Goal: Task Accomplishment & Management: Manage account settings

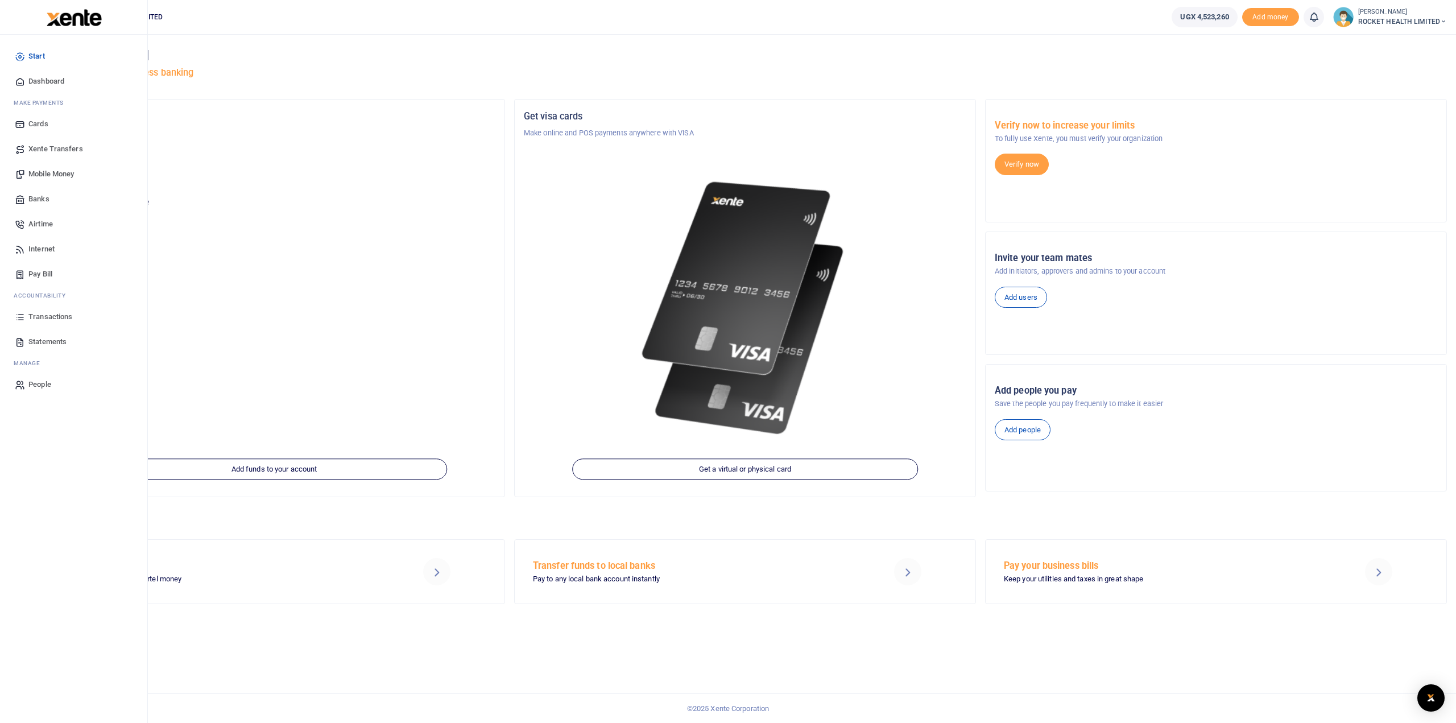
click at [44, 341] on span "Statements" at bounding box center [47, 341] width 38 height 11
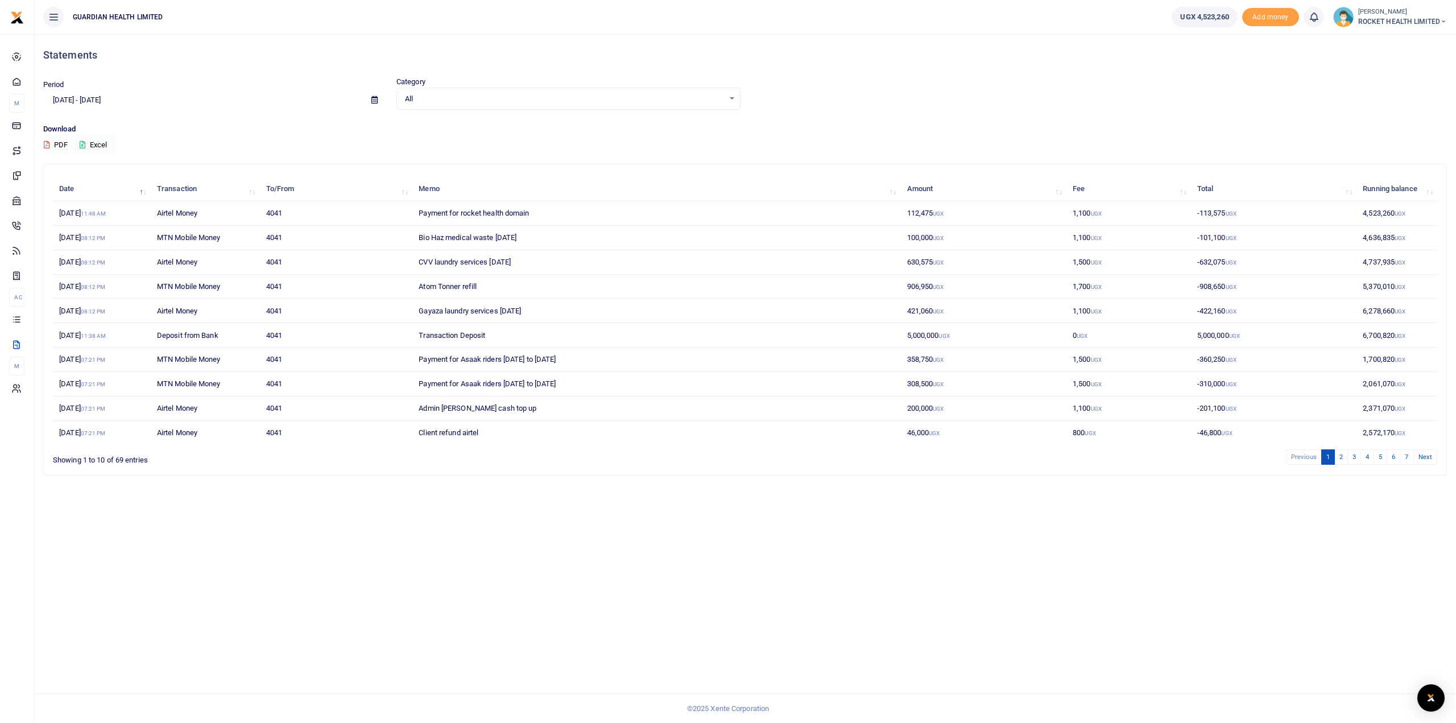
click at [94, 144] on button "Excel" at bounding box center [93, 144] width 47 height 19
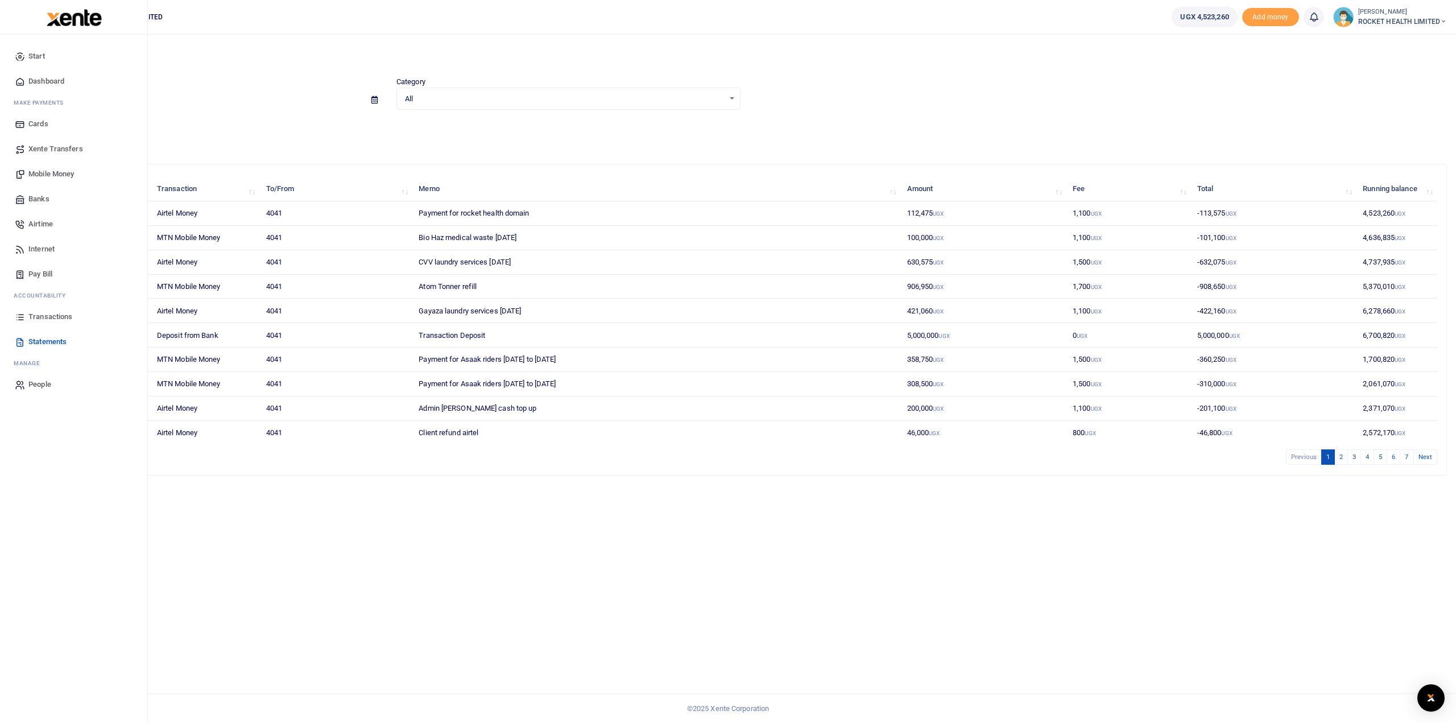
click at [46, 313] on span "Transactions" at bounding box center [50, 316] width 44 height 11
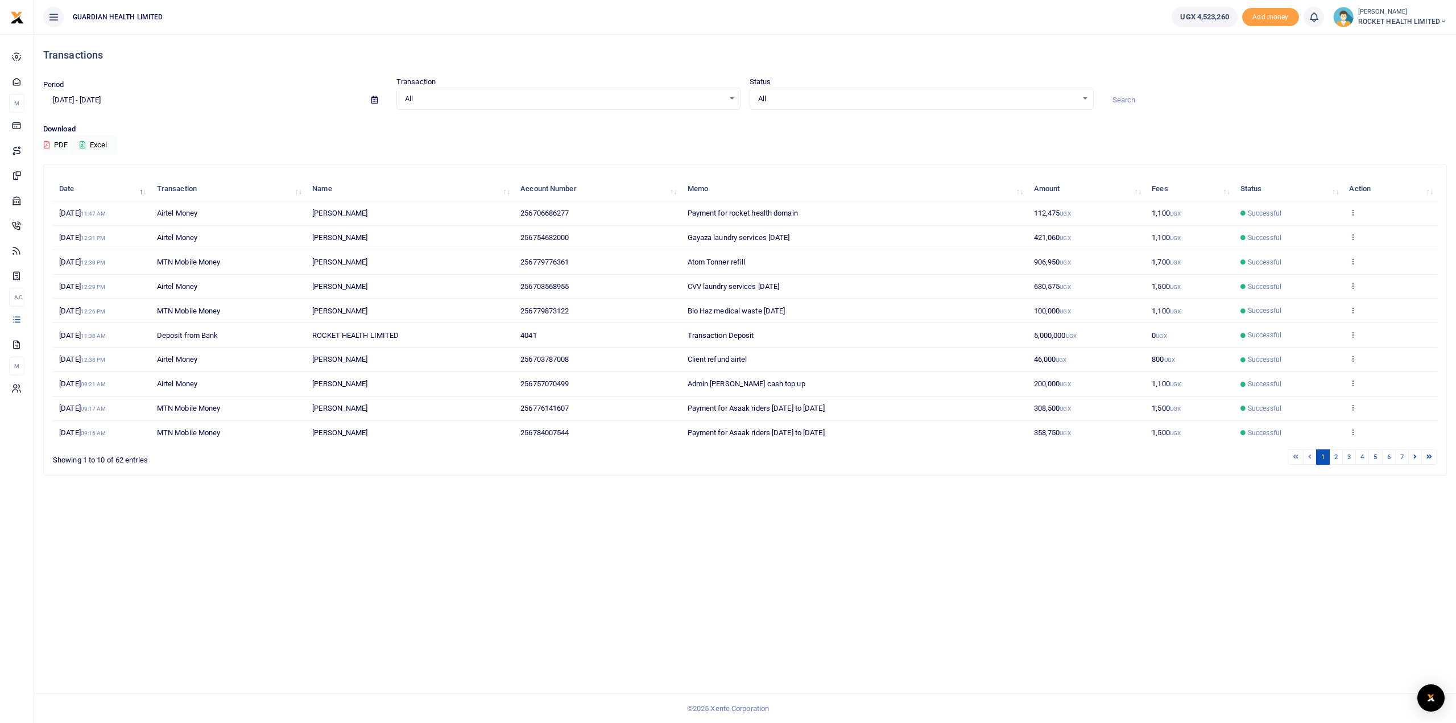
click at [373, 101] on icon at bounding box center [374, 99] width 6 height 7
click at [190, 100] on input "[DATE] - [DATE]" at bounding box center [202, 99] width 319 height 19
click at [133, 121] on div "Period [DATE] - [DATE] Transaction All Select an option... All Airtime Internet…" at bounding box center [745, 99] width 1412 height 47
click at [105, 148] on button "Excel" at bounding box center [93, 144] width 47 height 19
